Goal: Information Seeking & Learning: Learn about a topic

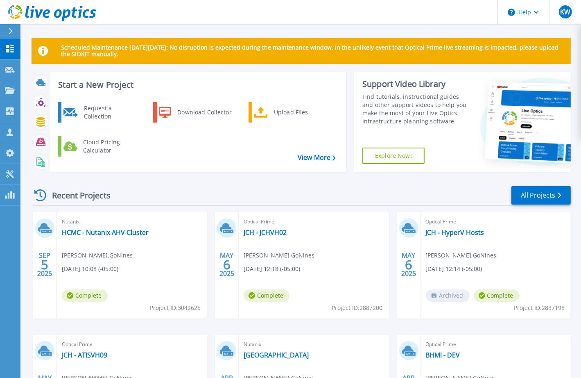
click at [173, 189] on div "Recent Projects All Projects" at bounding box center [301, 195] width 539 height 20
click at [88, 233] on link "HCMC - Nutanix AHV Cluster" at bounding box center [105, 232] width 87 height 8
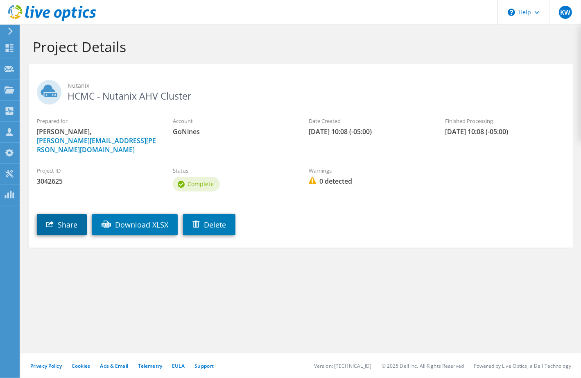
click at [68, 214] on link "Share" at bounding box center [62, 224] width 50 height 21
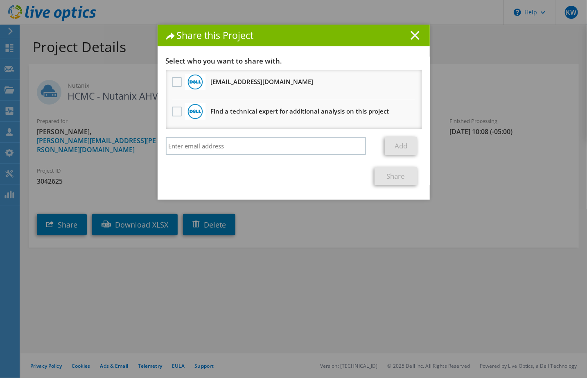
click at [411, 37] on line at bounding box center [415, 35] width 8 height 8
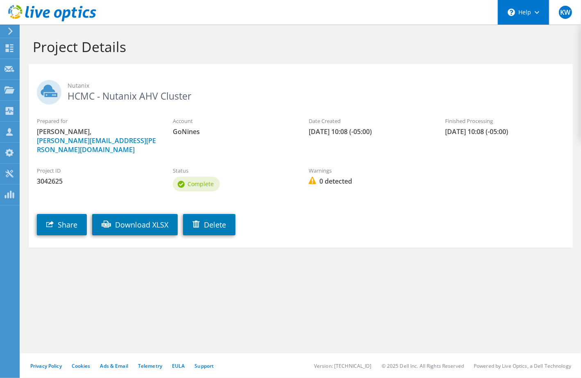
click at [526, 10] on div "\n Help" at bounding box center [524, 12] width 52 height 25
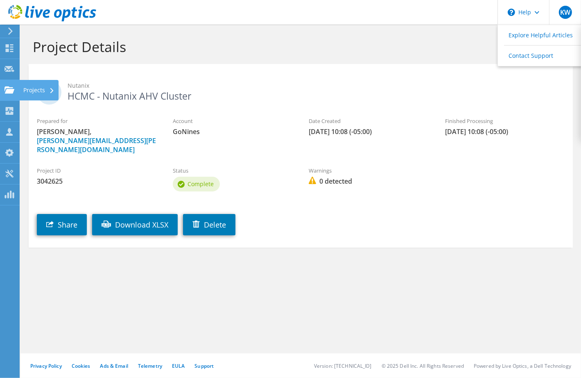
click at [8, 87] on use at bounding box center [10, 89] width 10 height 7
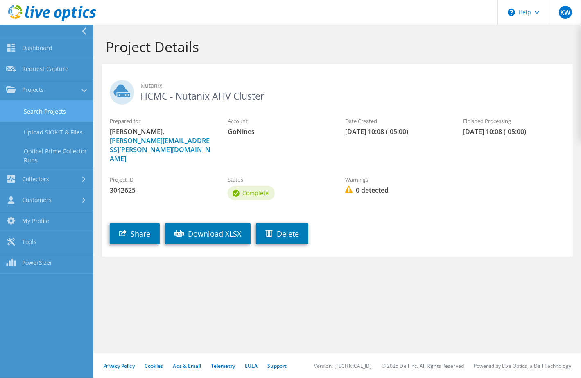
click at [55, 115] on link "Search Projects" at bounding box center [46, 111] width 93 height 21
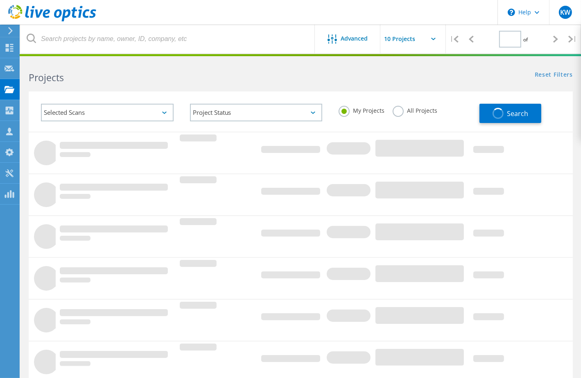
type input "1"
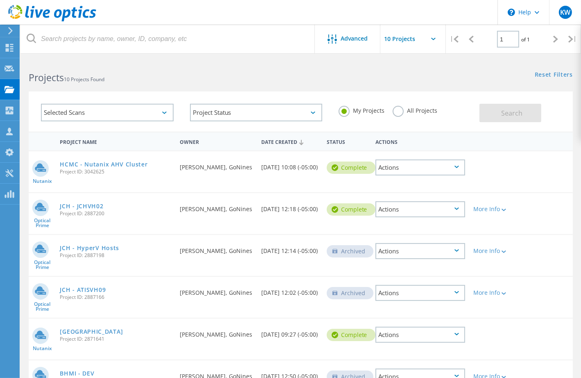
click at [399, 113] on label "All Projects" at bounding box center [415, 110] width 45 height 8
click at [0, 0] on input "All Projects" at bounding box center [0, 0] width 0 height 0
click at [505, 116] on span "Search" at bounding box center [511, 113] width 21 height 9
click at [347, 109] on label "My Projects" at bounding box center [362, 110] width 46 height 8
click at [0, 0] on input "My Projects" at bounding box center [0, 0] width 0 height 0
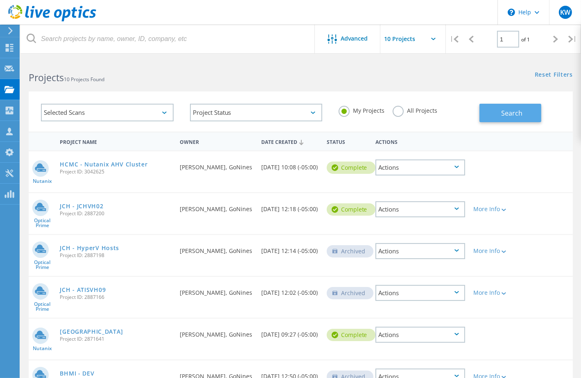
click at [514, 113] on span "Search" at bounding box center [511, 113] width 21 height 9
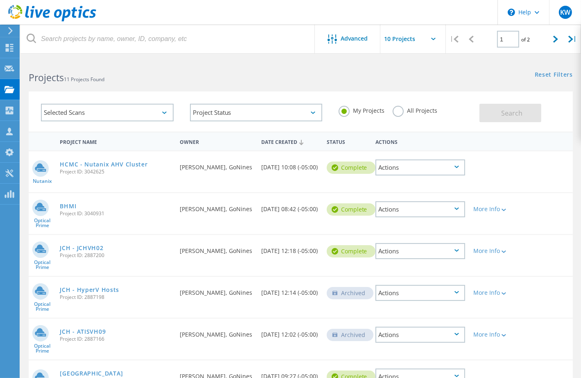
click at [403, 110] on label "All Projects" at bounding box center [415, 110] width 45 height 8
click at [0, 0] on input "All Projects" at bounding box center [0, 0] width 0 height 0
click at [515, 112] on span "Search" at bounding box center [511, 113] width 21 height 9
click at [11, 175] on use at bounding box center [9, 173] width 8 height 8
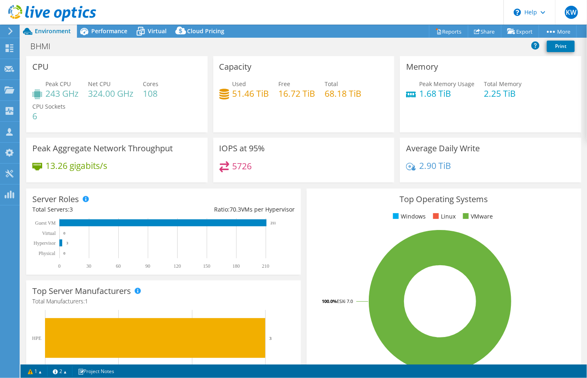
click at [537, 210] on div "Top Operating Systems Windows Linux VMware 100.0% ESXi 7.0" at bounding box center [444, 286] width 275 height 196
click at [326, 185] on div "Top Operating Systems Windows Linux VMware 100.0% ESXi 7.0" at bounding box center [444, 286] width 280 height 202
click at [110, 36] on div "Performance" at bounding box center [105, 31] width 57 height 13
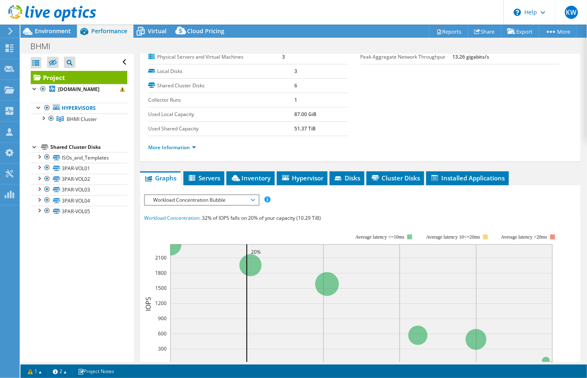
scroll to position [164, 0]
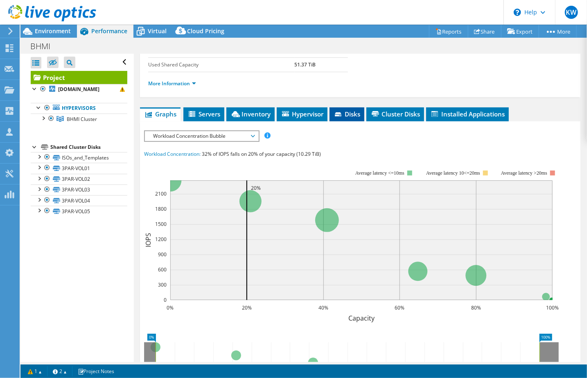
click at [352, 113] on span "Disks" at bounding box center [347, 114] width 27 height 8
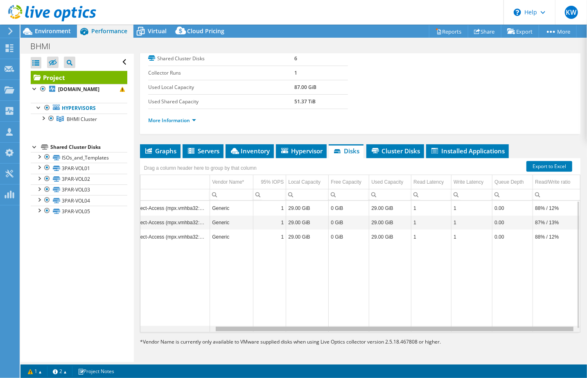
scroll to position [0, 0]
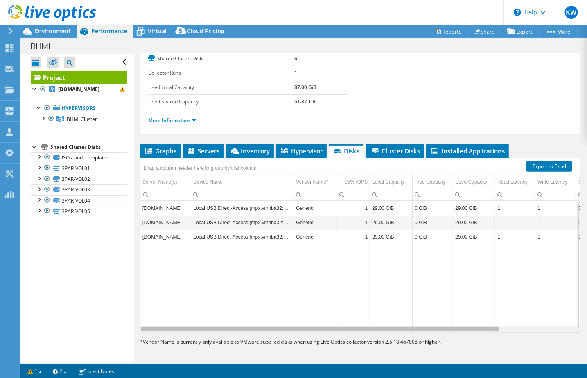
drag, startPoint x: 422, startPoint y: 329, endPoint x: 347, endPoint y: 305, distance: 78.2
click at [341, 315] on body "KW Partner Team Member Kenny Woltz kenny.woltz@gonines.com GoNines My Profile L…" at bounding box center [293, 189] width 587 height 378
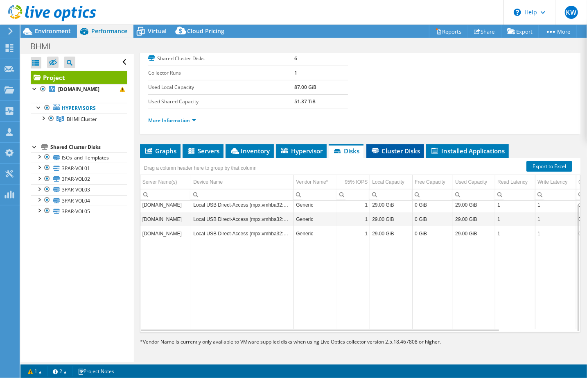
click at [399, 147] on span "Cluster Disks" at bounding box center [396, 151] width 50 height 8
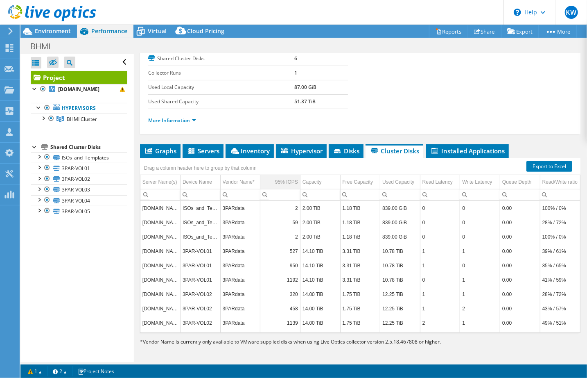
click at [285, 177] on div "95% IOPS" at bounding box center [286, 182] width 23 height 10
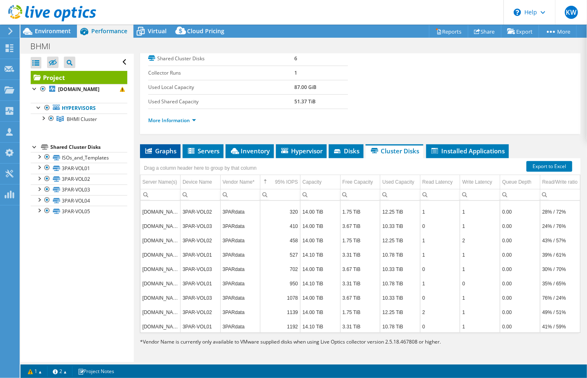
click at [167, 147] on span "Graphs" at bounding box center [160, 151] width 32 height 8
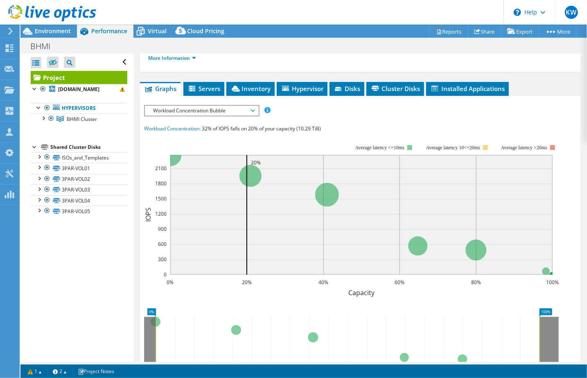
scroll to position [209, 0]
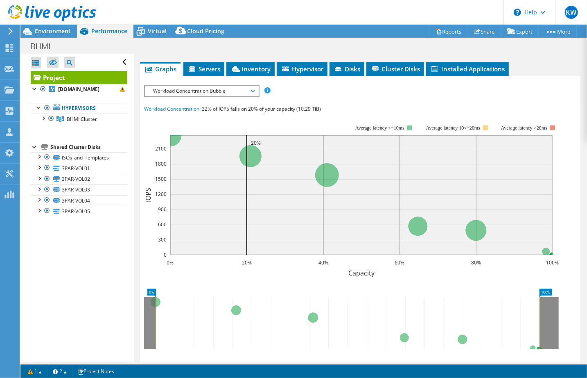
click at [255, 90] on span "Workload Concentration Bubble" at bounding box center [201, 91] width 113 height 10
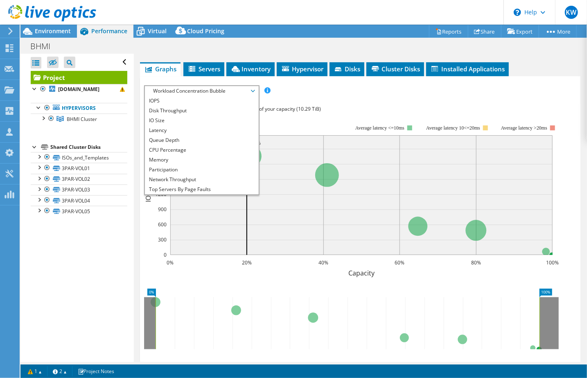
click at [390, 97] on div "IOPS Disk Throughput IO Size Latency Queue Depth CPU Percentage Memory Page Fau…" at bounding box center [360, 236] width 432 height 303
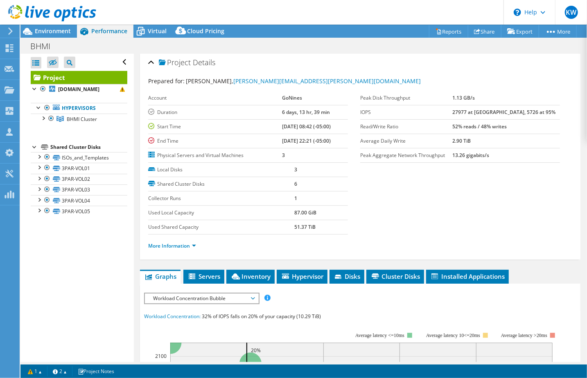
scroll to position [0, 0]
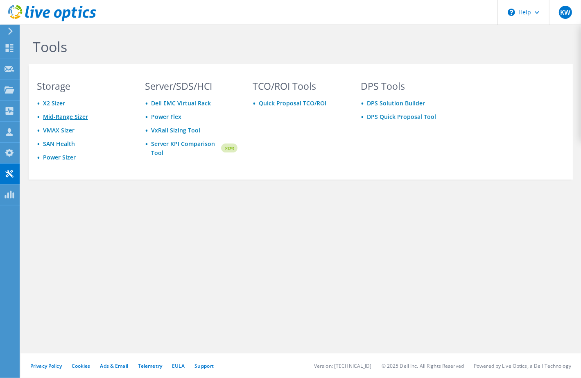
click at [75, 113] on link "Mid-Range Sizer" at bounding box center [65, 117] width 45 height 8
